Goal: Transaction & Acquisition: Obtain resource

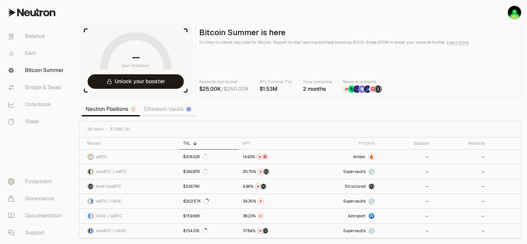
click at [160, 110] on link "Ethereum Vaults" at bounding box center [167, 109] width 55 height 13
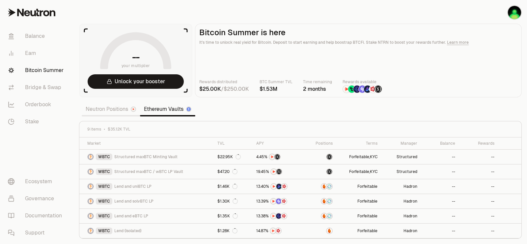
click at [119, 112] on link "Neutron Positions" at bounding box center [111, 109] width 58 height 13
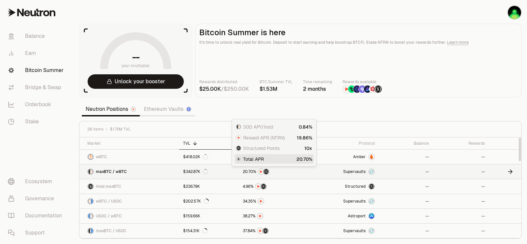
click at [267, 172] on img at bounding box center [265, 171] width 5 height 5
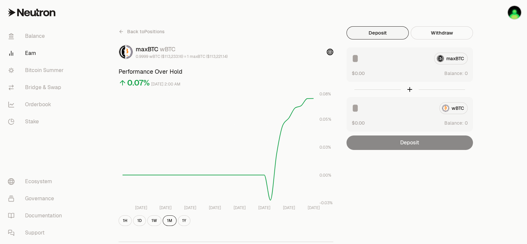
click at [445, 55] on div "maxBTC" at bounding box center [410, 59] width 116 height 12
click at [392, 36] on button "Deposit" at bounding box center [377, 32] width 62 height 13
click at [514, 14] on img "button" at bounding box center [514, 12] width 13 height 13
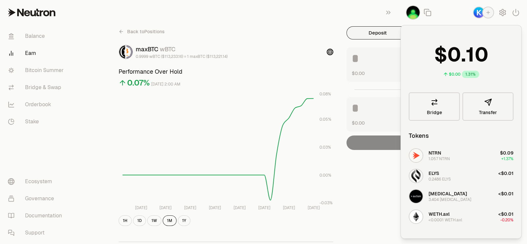
click at [374, 30] on button "Deposit" at bounding box center [377, 32] width 62 height 13
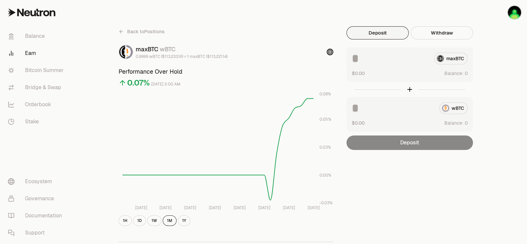
click at [374, 30] on button "Deposit" at bounding box center [377, 32] width 62 height 13
click at [59, 70] on link "Bitcoin Summer" at bounding box center [37, 70] width 68 height 17
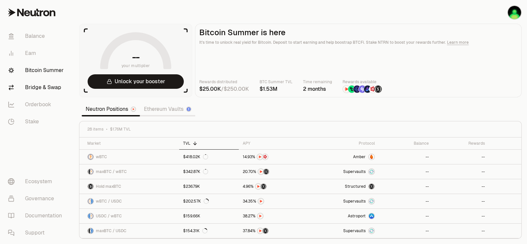
click at [49, 89] on link "Bridge & Swap" at bounding box center [37, 87] width 68 height 17
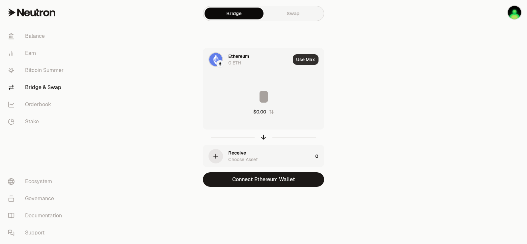
click at [308, 58] on button "Use Max" at bounding box center [306, 59] width 26 height 11
type input "*"
click at [287, 15] on link "Swap" at bounding box center [292, 14] width 59 height 12
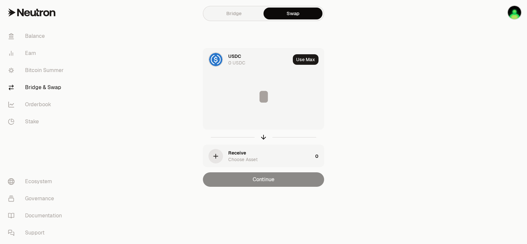
click at [234, 17] on link "Bridge" at bounding box center [233, 14] width 59 height 12
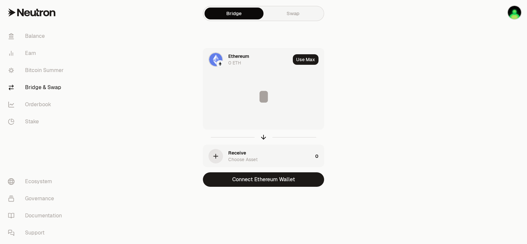
click at [231, 65] on div "0 ETH" at bounding box center [234, 63] width 13 height 7
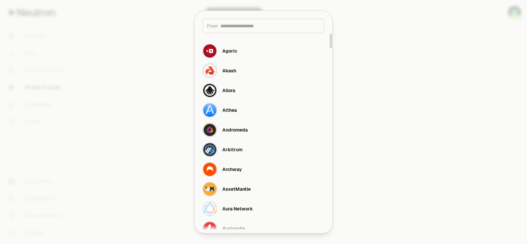
click at [350, 58] on div at bounding box center [263, 122] width 527 height 244
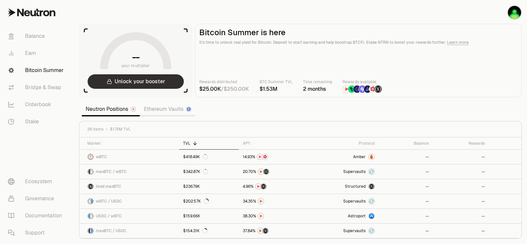
click at [156, 81] on button "Unlock your booster" at bounding box center [136, 81] width 96 height 14
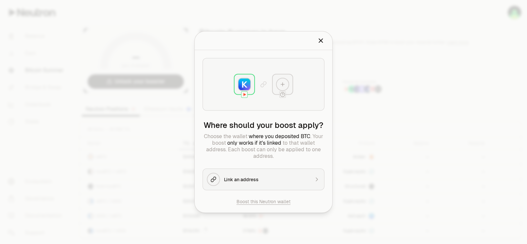
click at [242, 85] on img at bounding box center [244, 85] width 12 height 12
click at [250, 175] on button "Link an address" at bounding box center [264, 180] width 122 height 22
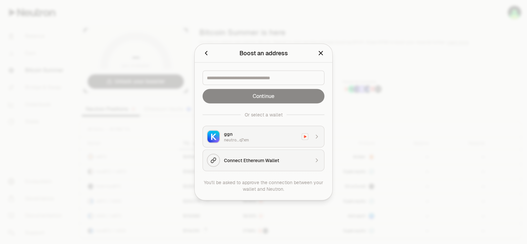
click at [385, 110] on div at bounding box center [263, 122] width 527 height 244
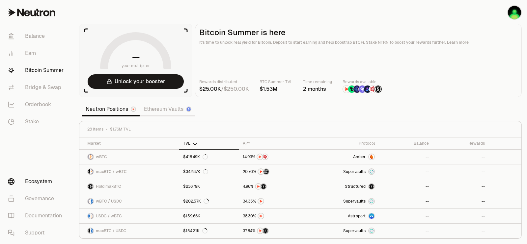
click at [35, 182] on link "Ecosystem" at bounding box center [37, 181] width 68 height 17
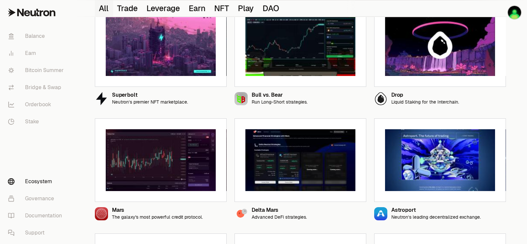
scroll to position [123, 0]
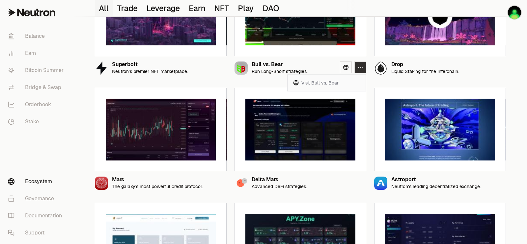
click at [359, 64] on button "button" at bounding box center [360, 68] width 12 height 12
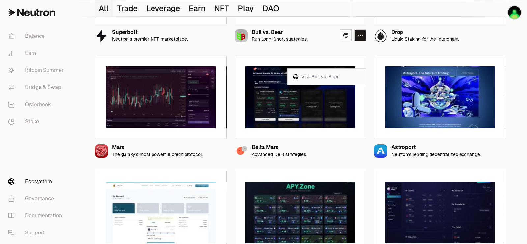
scroll to position [247, 0]
